Goal: Task Accomplishment & Management: Use online tool/utility

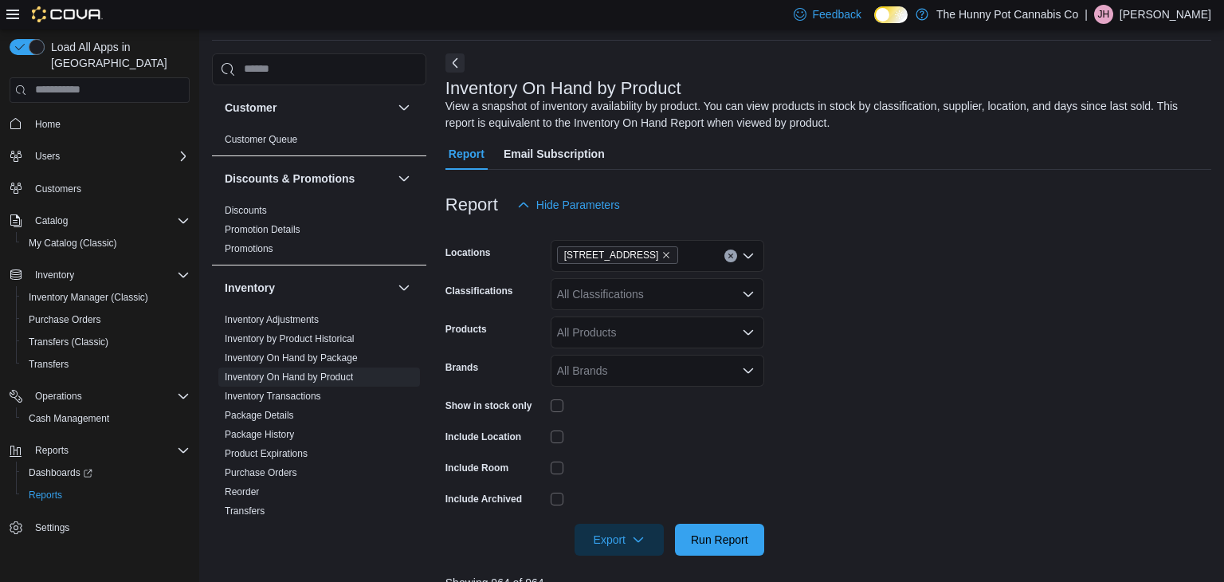
scroll to position [53, 0]
click at [74, 412] on span "Cash Management" at bounding box center [69, 418] width 80 height 13
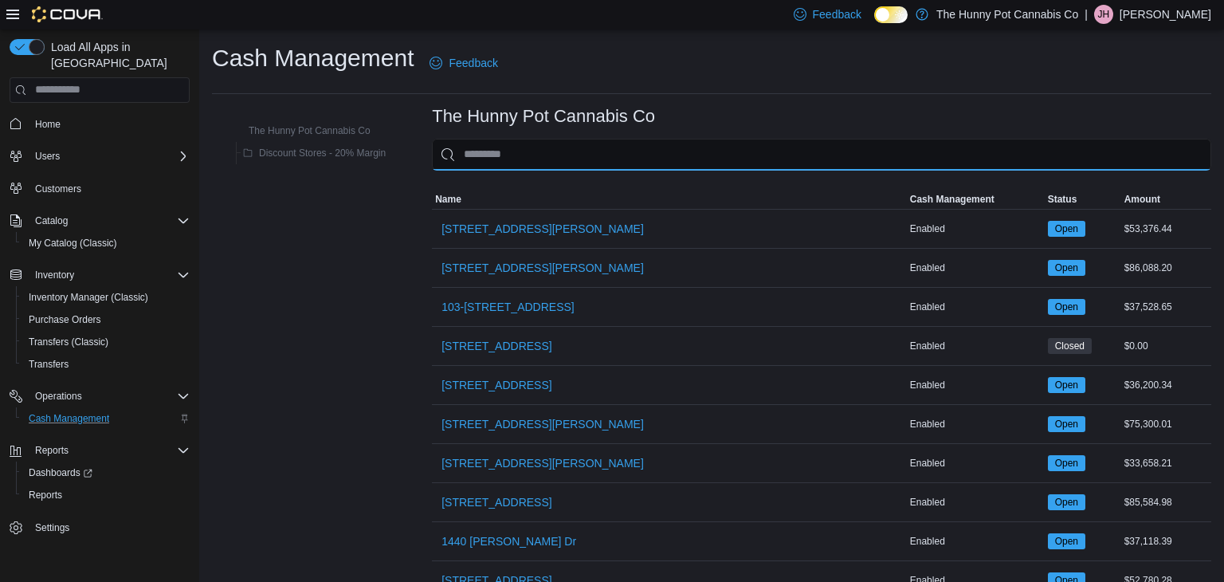
click at [485, 167] on input "This is a search bar. As you type, the results lower in the page will automatic…" at bounding box center [821, 155] width 779 height 32
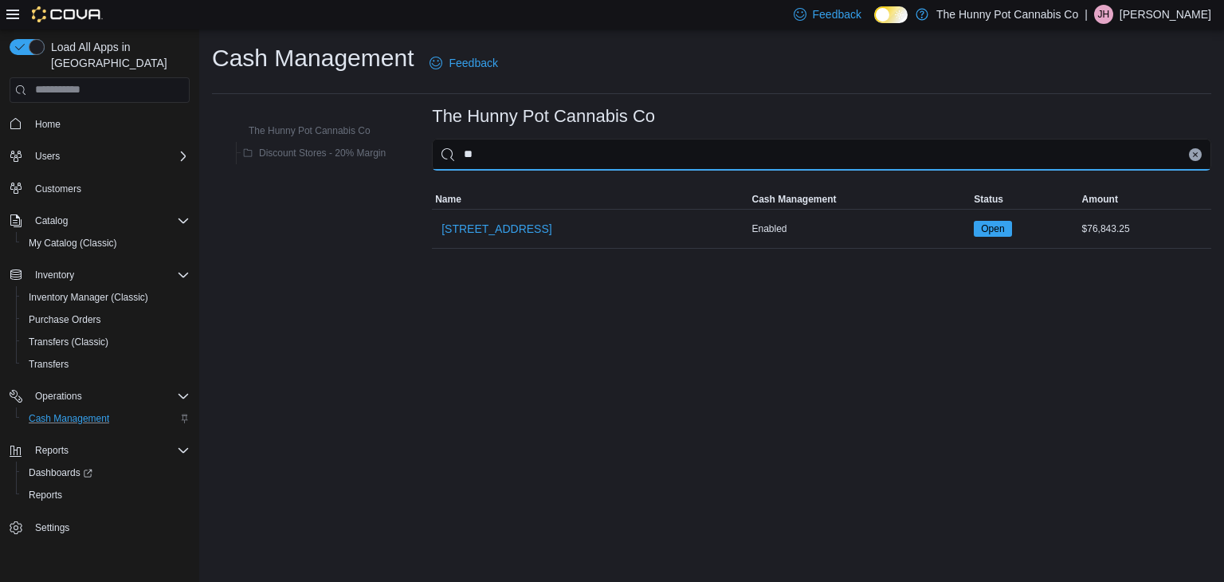
type input "***"
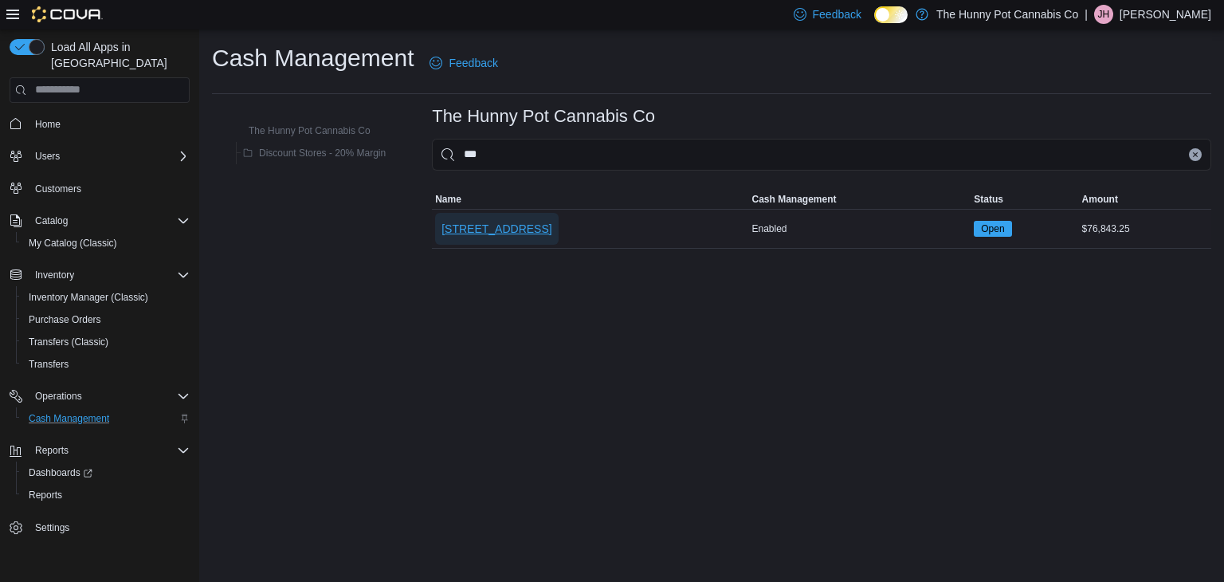
click at [490, 233] on span "[STREET_ADDRESS]" at bounding box center [496, 229] width 110 height 16
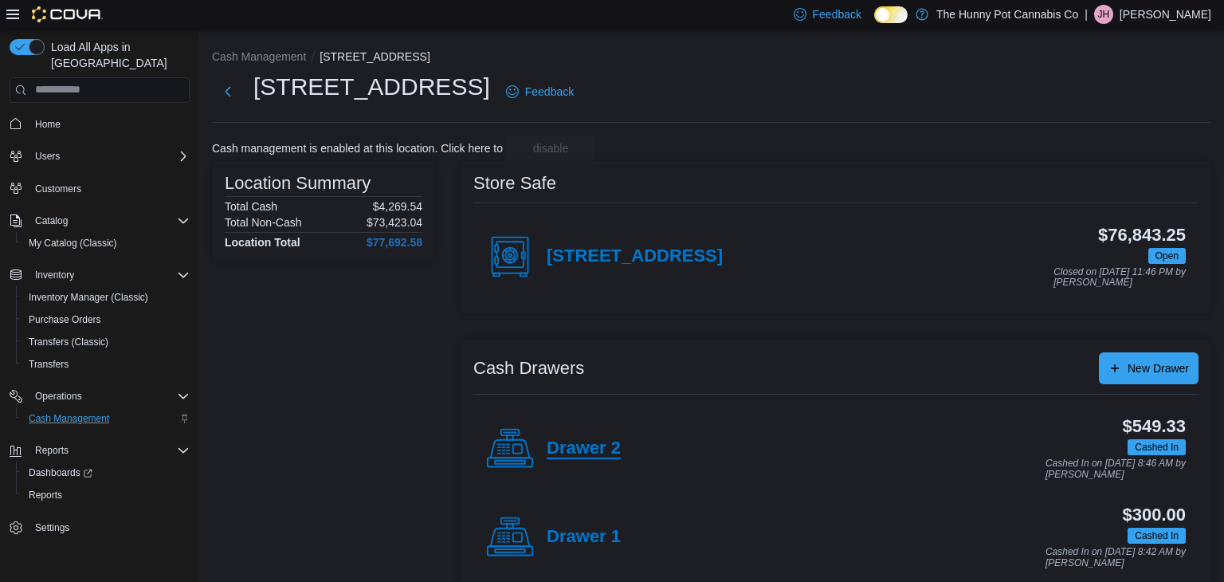
click at [565, 448] on h4 "Drawer 2" at bounding box center [584, 448] width 74 height 21
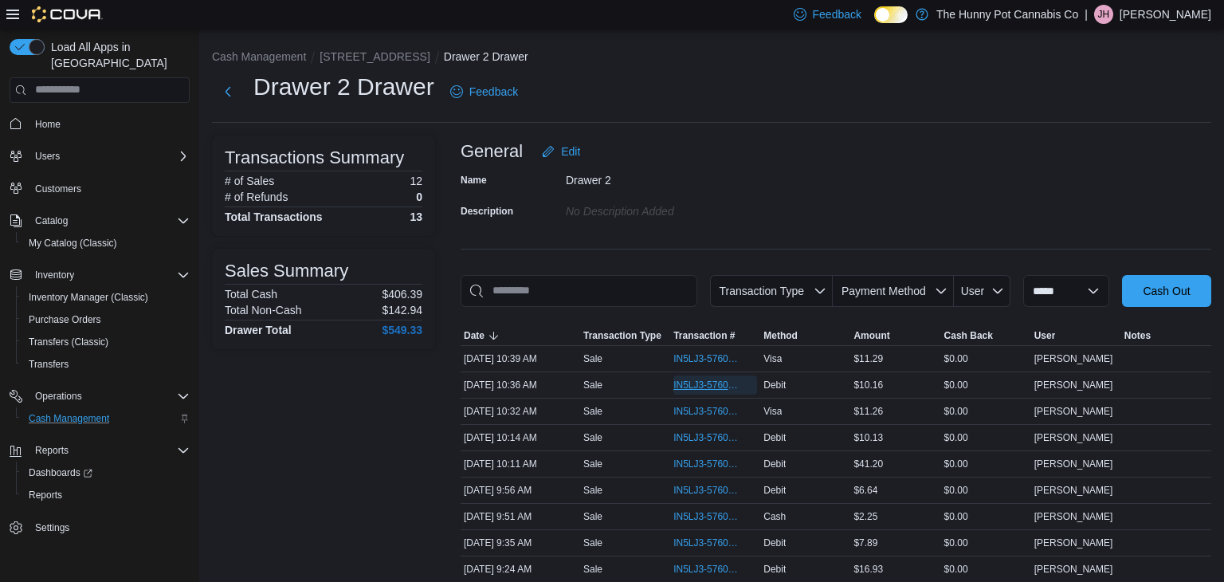
click at [721, 385] on span "IN5LJ3-5760589" at bounding box center [707, 384] width 68 height 13
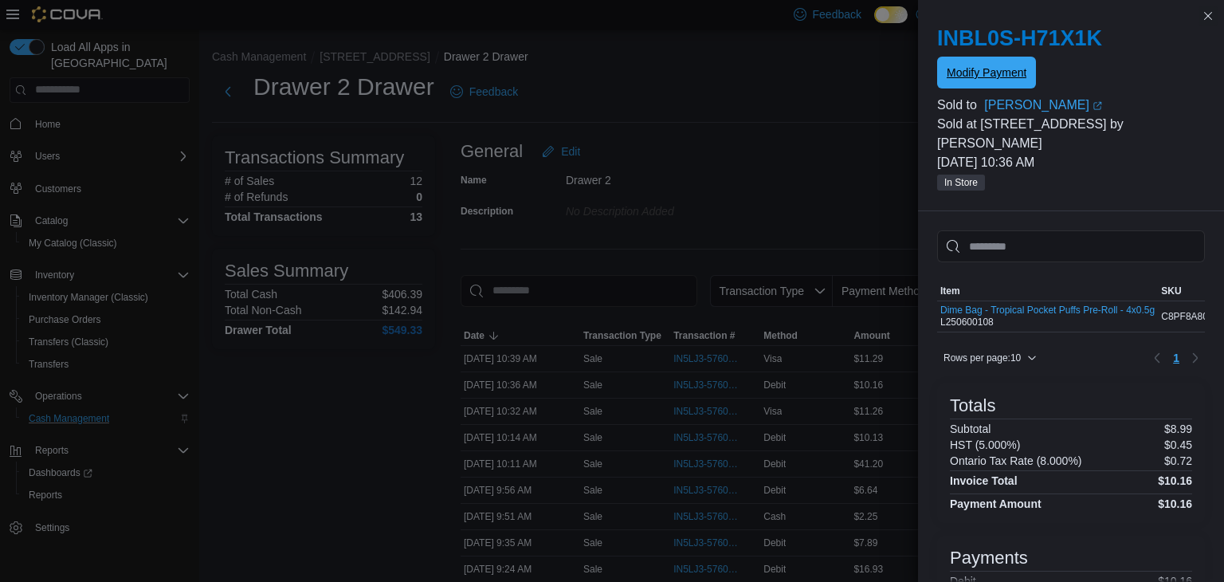
click at [1006, 78] on span "Modify Payment" at bounding box center [987, 73] width 80 height 16
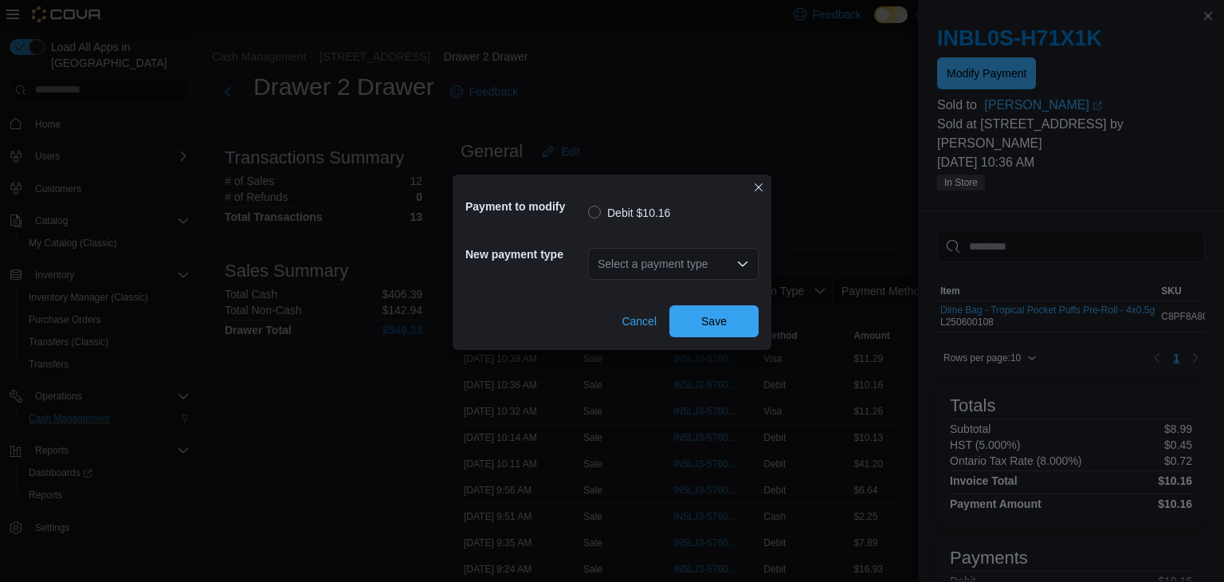
click at [633, 273] on div "Select a payment type" at bounding box center [673, 264] width 171 height 32
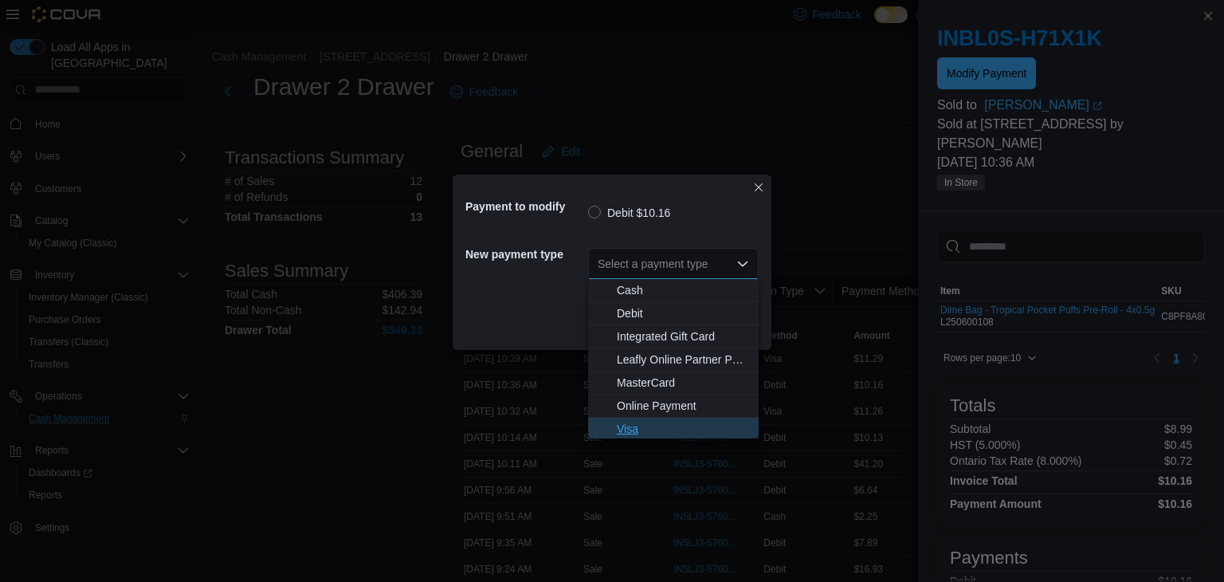
click at [633, 425] on span "Visa" at bounding box center [683, 429] width 132 height 16
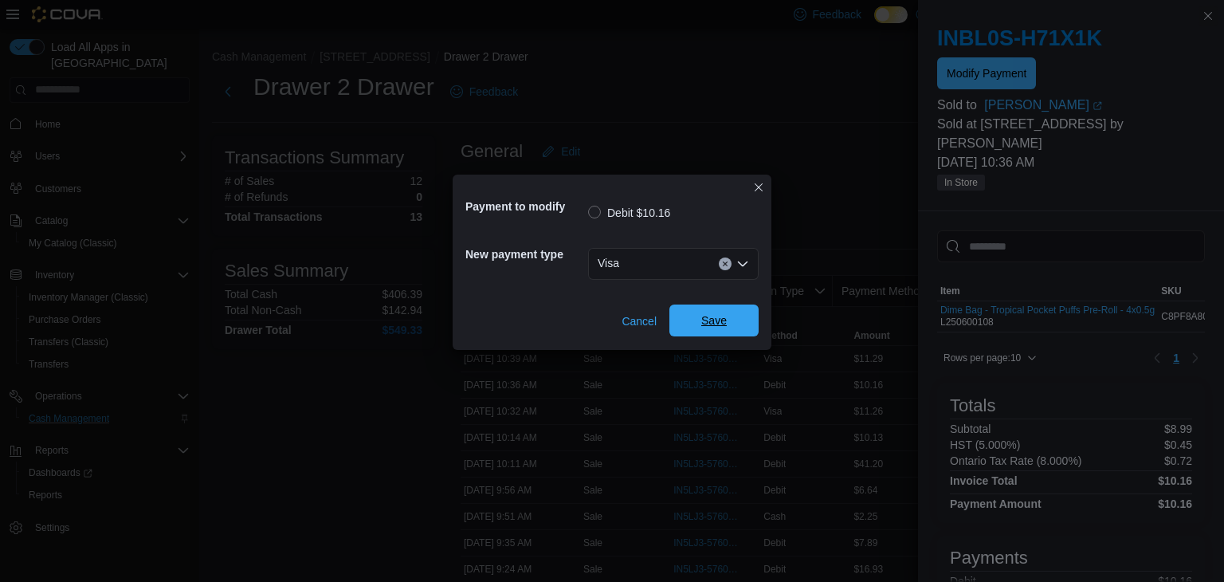
click at [705, 320] on span "Save" at bounding box center [713, 320] width 25 height 16
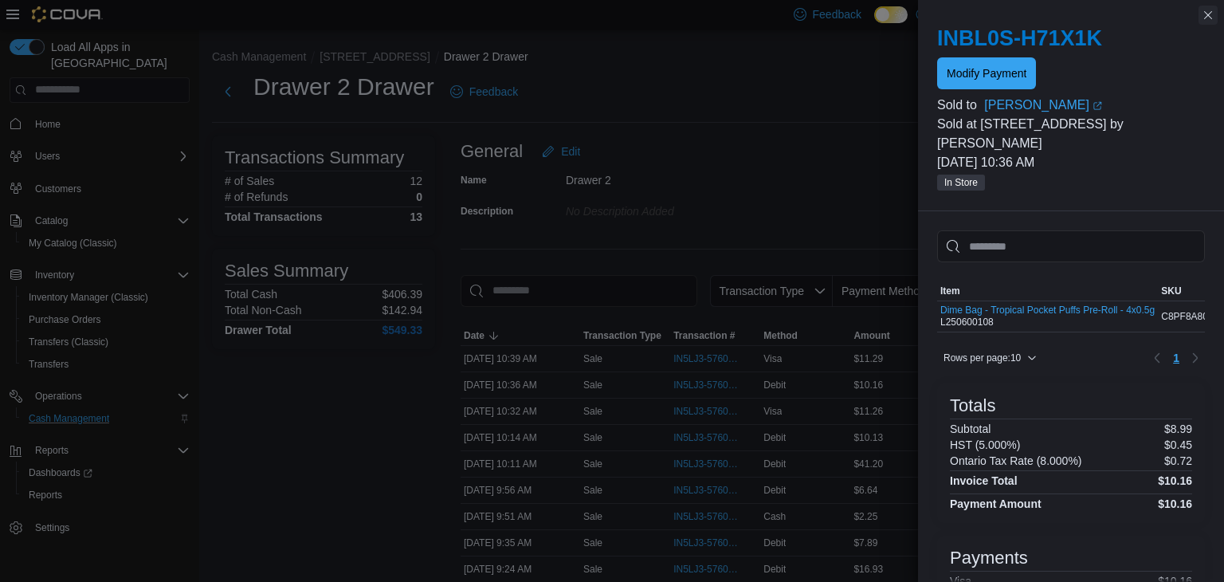
click at [1208, 20] on button "Close this dialog" at bounding box center [1207, 15] width 19 height 19
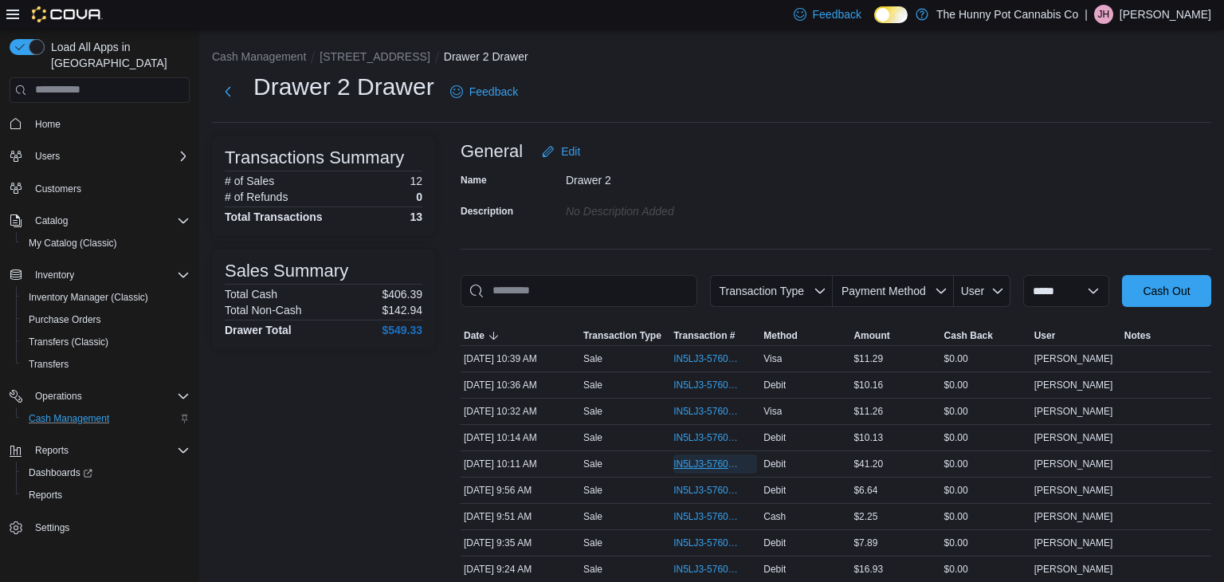
click at [713, 465] on span "IN5LJ3-5760501" at bounding box center [707, 463] width 68 height 13
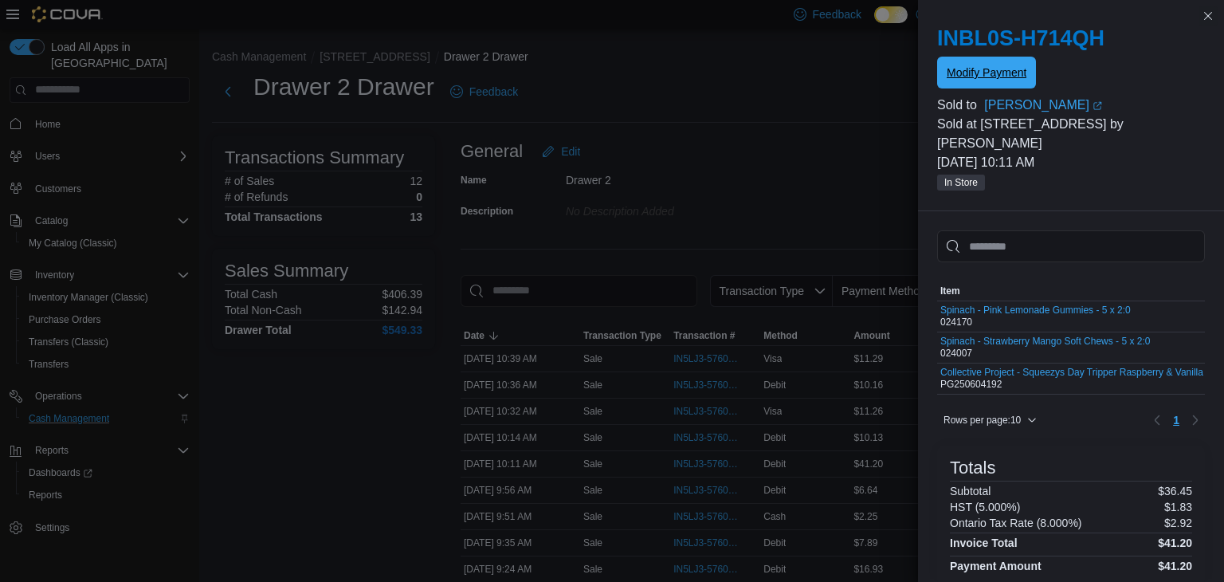
click at [977, 72] on span "Modify Payment" at bounding box center [987, 73] width 80 height 16
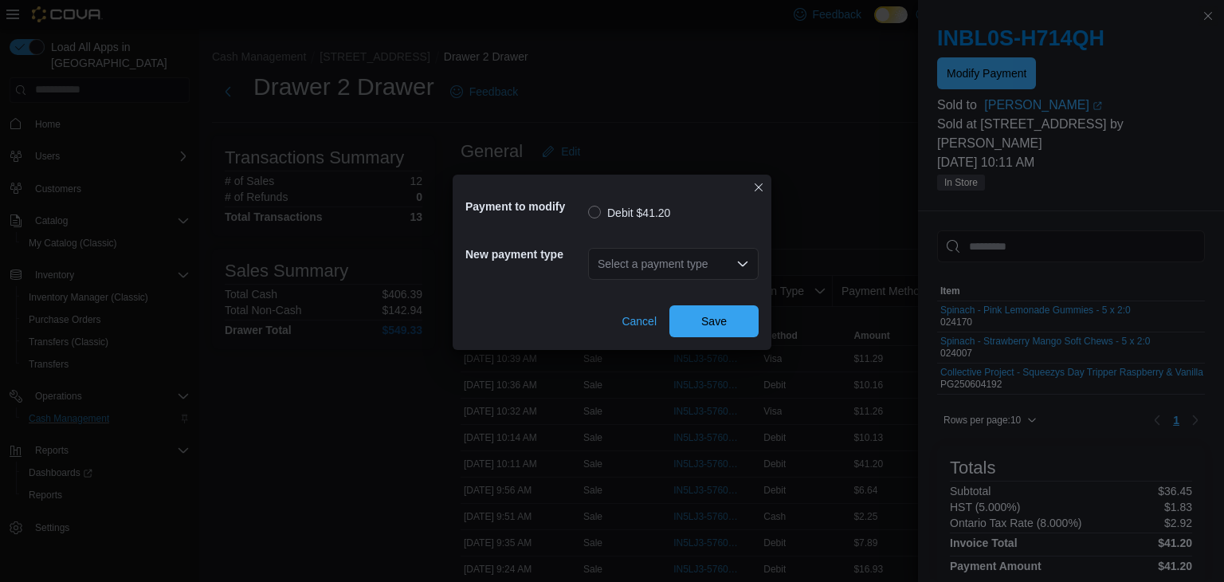
click at [610, 271] on div "Select a payment type" at bounding box center [673, 264] width 171 height 32
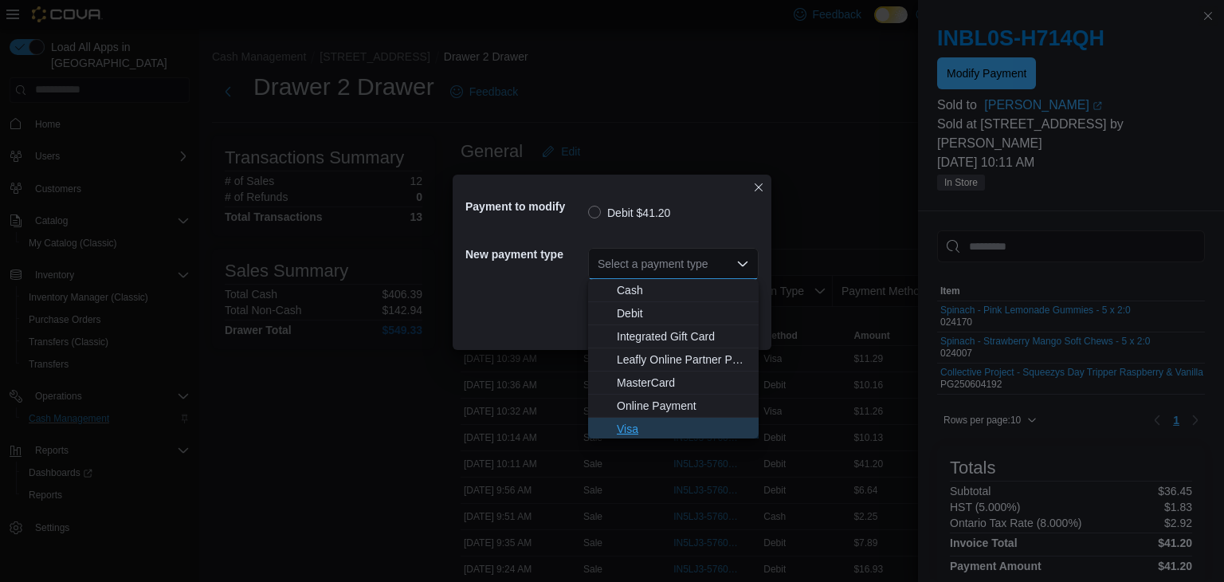
click at [642, 433] on span "Visa" at bounding box center [683, 429] width 132 height 16
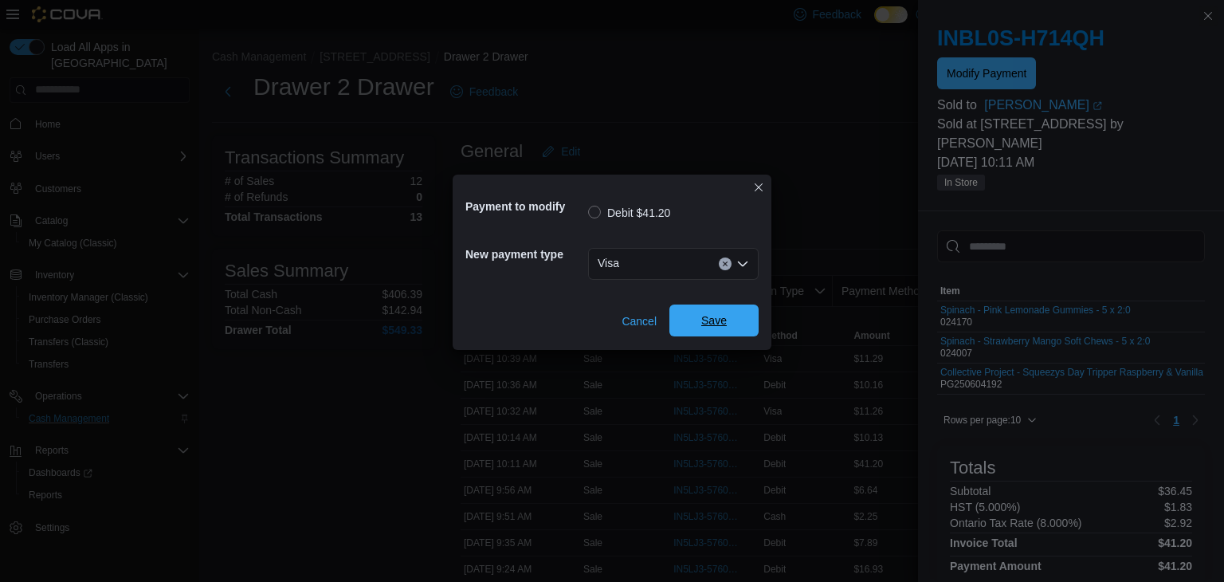
click at [715, 319] on span "Save" at bounding box center [713, 320] width 25 height 16
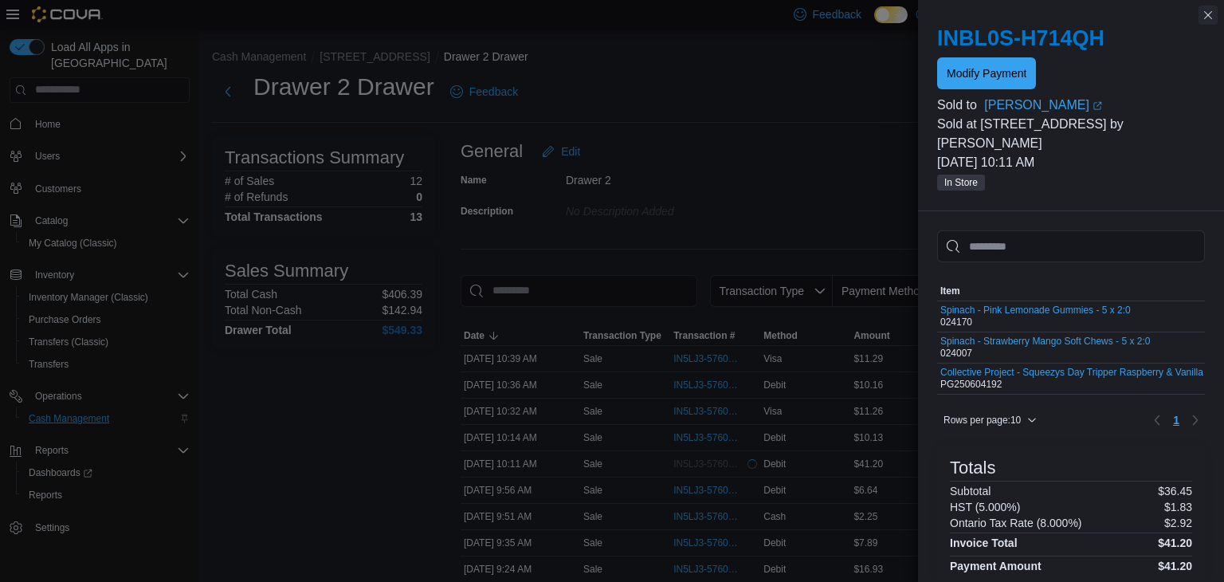
click at [1210, 18] on button "Close this dialog" at bounding box center [1207, 15] width 19 height 19
